Goal: Information Seeking & Learning: Learn about a topic

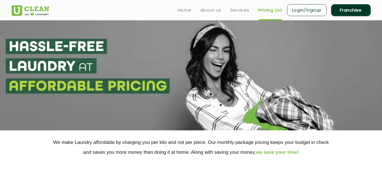
scroll to position [99, 0]
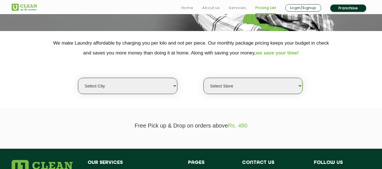
click at [139, 81] on select "Select city [GEOGRAPHIC_DATA] [GEOGRAPHIC_DATA] [GEOGRAPHIC_DATA] [GEOGRAPHIC_D…" at bounding box center [127, 86] width 99 height 16
select select "68"
click at [78, 78] on select "Select city [GEOGRAPHIC_DATA] [GEOGRAPHIC_DATA] [GEOGRAPHIC_DATA] [GEOGRAPHIC_D…" at bounding box center [127, 86] width 99 height 16
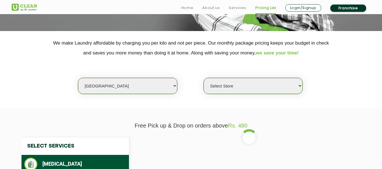
click at [218, 81] on select "Select Store [PERSON_NAME][GEOGRAPHIC_DATA] UClean Talab Tillo UClean Janipur U…" at bounding box center [252, 86] width 99 height 16
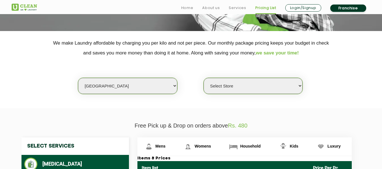
select select "432"
click at [203, 78] on select "Select Store [PERSON_NAME][GEOGRAPHIC_DATA] UClean Talab Tillo UClean Janipur U…" at bounding box center [252, 86] width 99 height 16
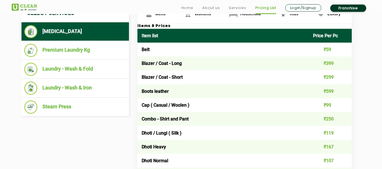
scroll to position [217, 0]
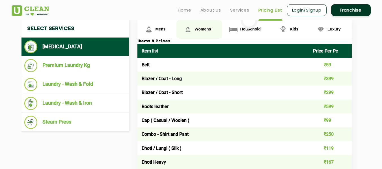
click at [154, 31] on img at bounding box center [149, 30] width 10 height 10
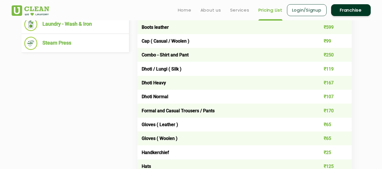
scroll to position [148, 0]
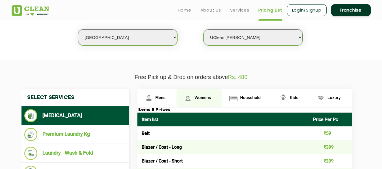
click at [166, 97] on span "Womens" at bounding box center [160, 97] width 10 height 5
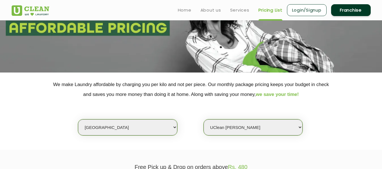
scroll to position [740, 0]
